Goal: Transaction & Acquisition: Obtain resource

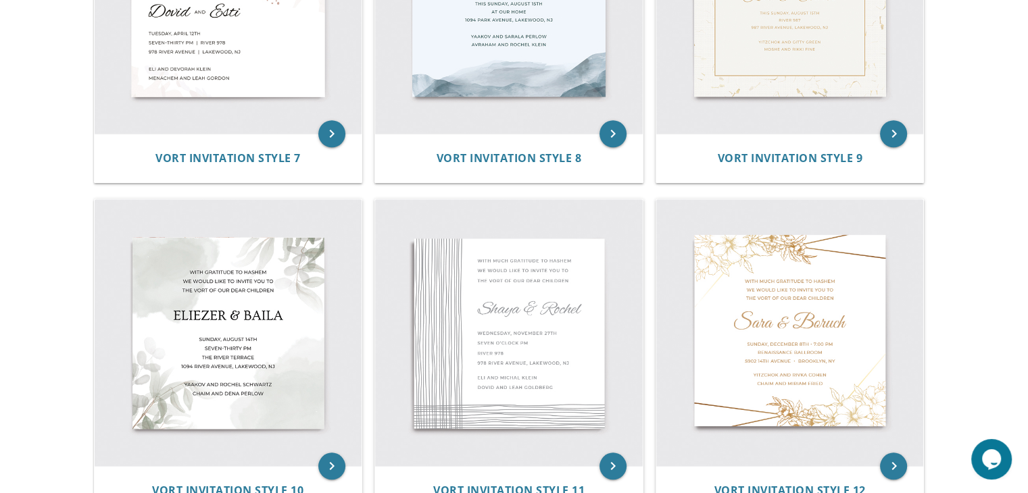
scroll to position [1148, 0]
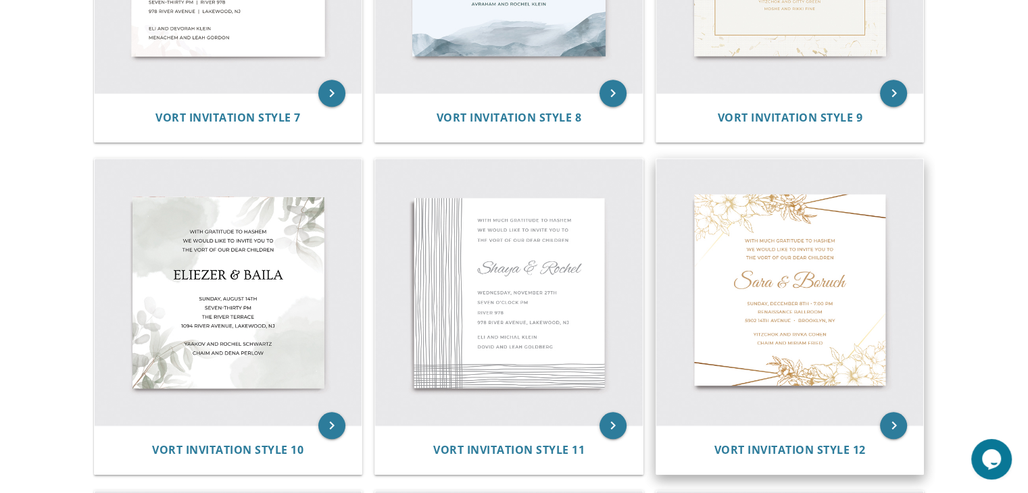
click at [832, 279] on img at bounding box center [790, 293] width 268 height 268
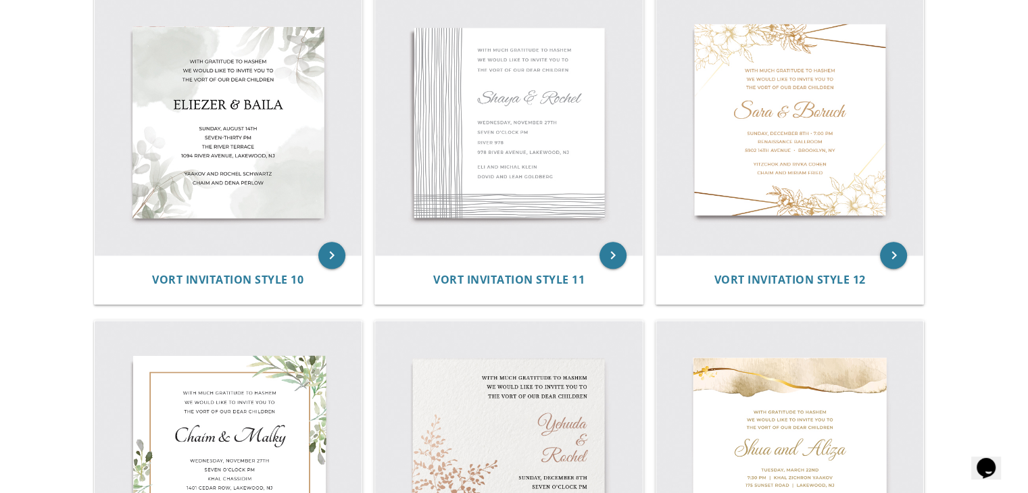
scroll to position [1151, 0]
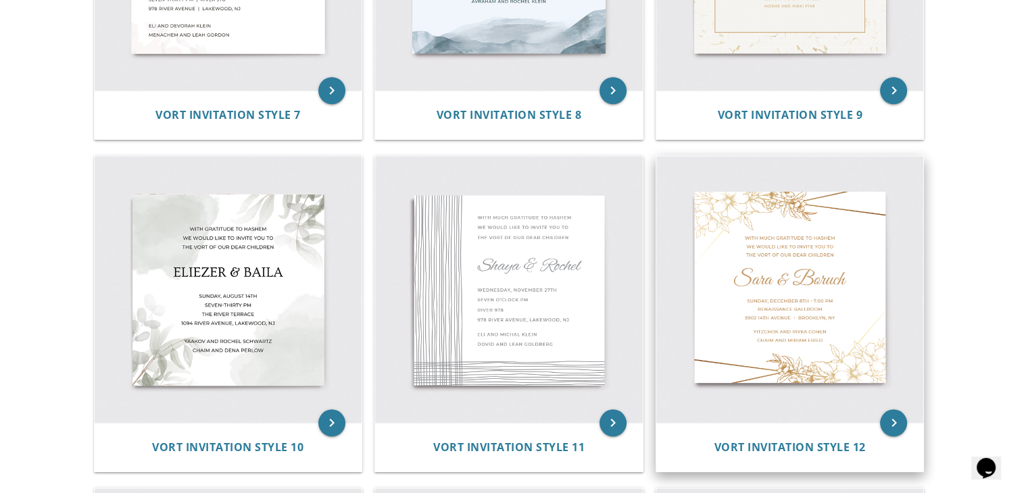
click at [839, 312] on img at bounding box center [790, 290] width 268 height 268
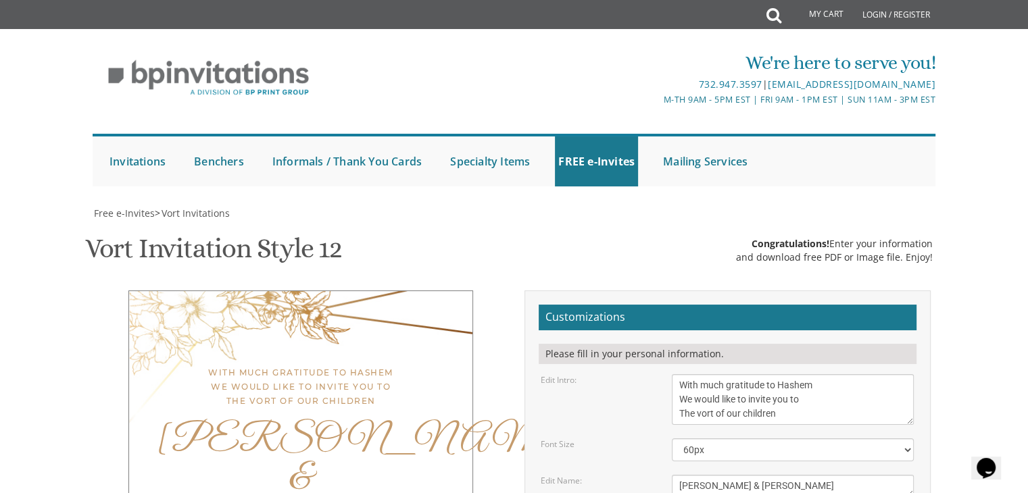
scroll to position [201, 0]
click at [863, 475] on textarea "[PERSON_NAME] & [PERSON_NAME]" at bounding box center [793, 486] width 242 height 22
type textarea "S"
type textarea "[PERSON_NAME] & [PERSON_NAME]"
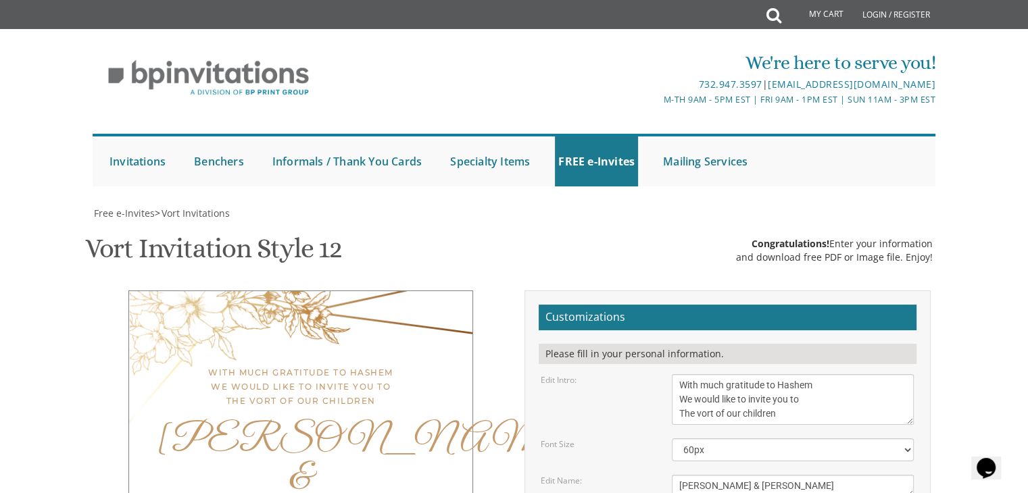
drag, startPoint x: 786, startPoint y: 357, endPoint x: 980, endPoint y: 269, distance: 212.5
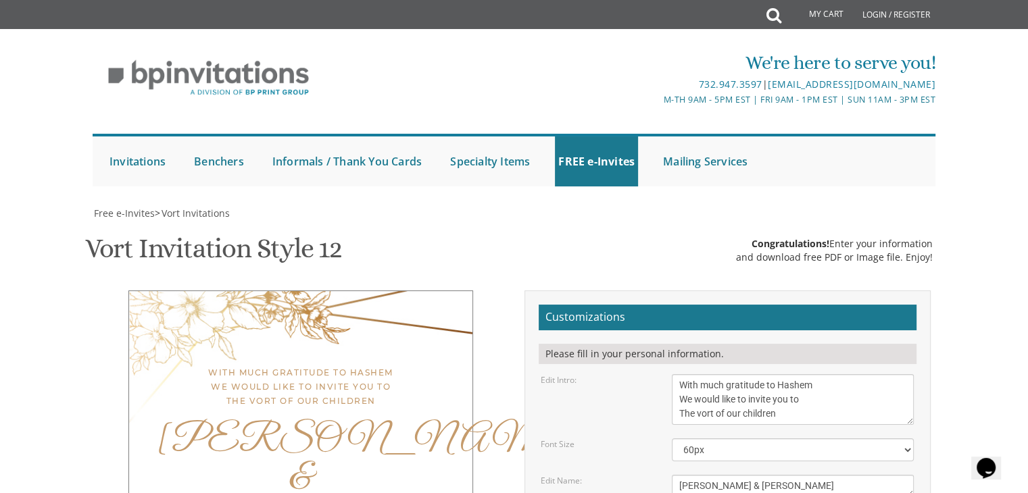
type textarea "[DATE] • 8:00 PM [PERSON_NAME] [PERSON_NAME] Shul [STREET_ADDRESS][PERSON_NAME]…"
drag, startPoint x: 748, startPoint y: 285, endPoint x: 954, endPoint y: 303, distance: 206.8
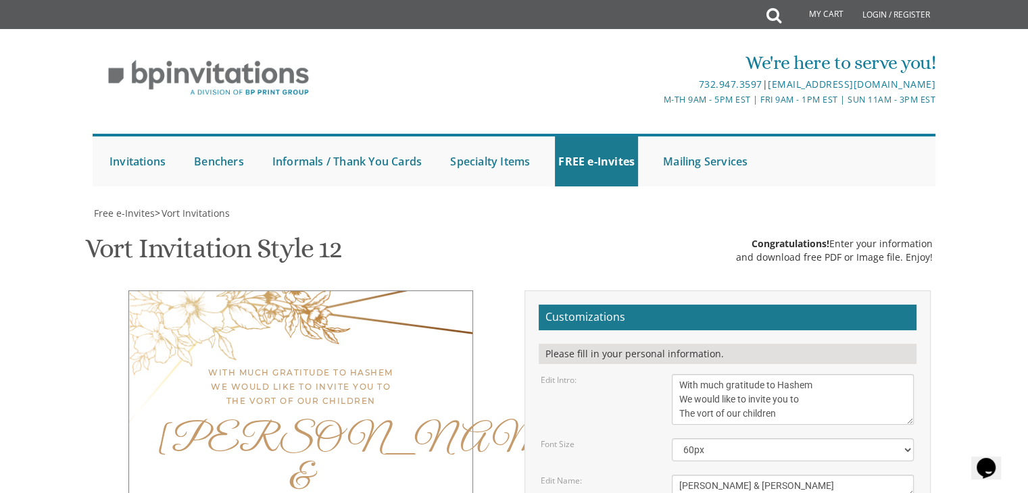
type input "[EMAIL_ADDRESS][DOMAIN_NAME]"
drag, startPoint x: 796, startPoint y: 386, endPoint x: 671, endPoint y: 387, distance: 125.7
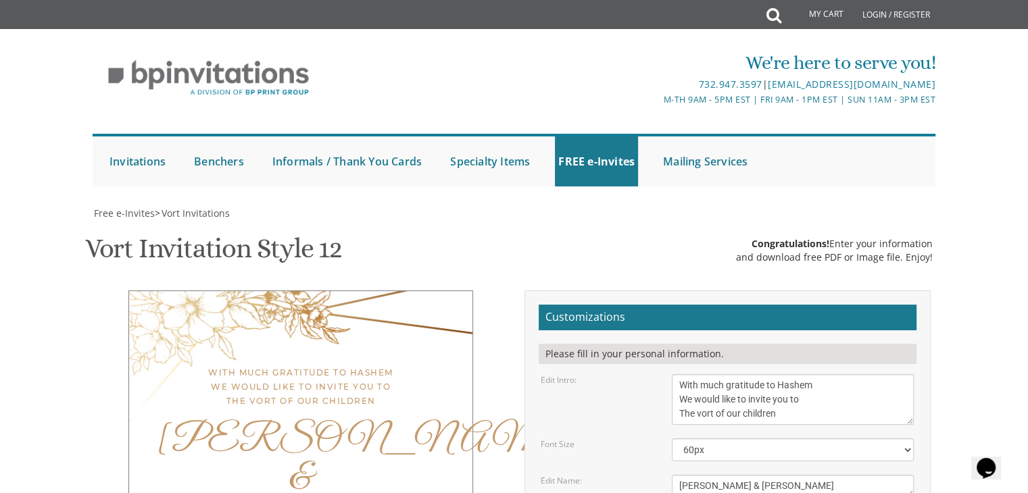
type textarea "[DEMOGRAPHIC_DATA] and [PERSON_NAME] [DEMOGRAPHIC_DATA] and [PERSON_NAME]"
